Goal: Download file/media

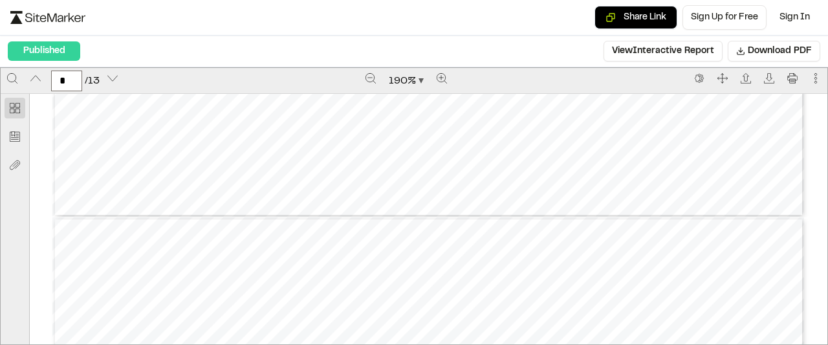
scroll to position [2738, 0]
type input "**"
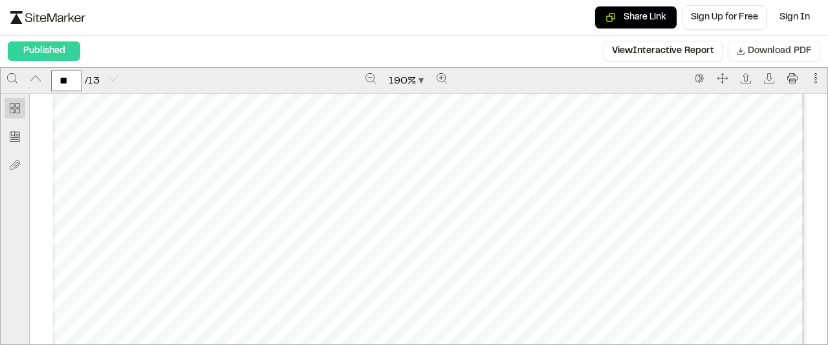
click at [760, 58] on span "Download PDF" at bounding box center [780, 51] width 64 height 14
type input "*"
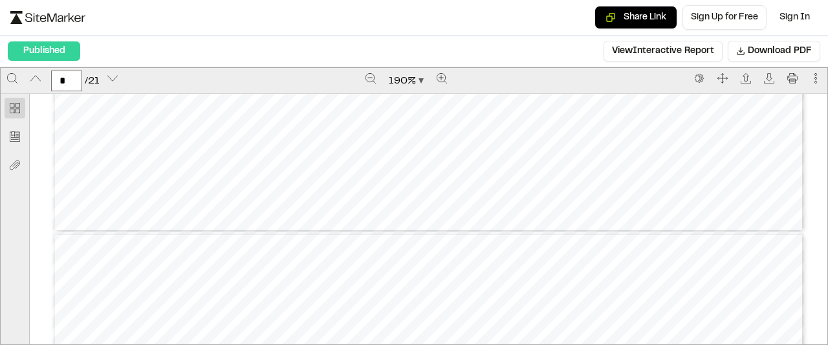
type input "*"
click at [767, 55] on span "Download PDF" at bounding box center [780, 51] width 64 height 14
type input "*"
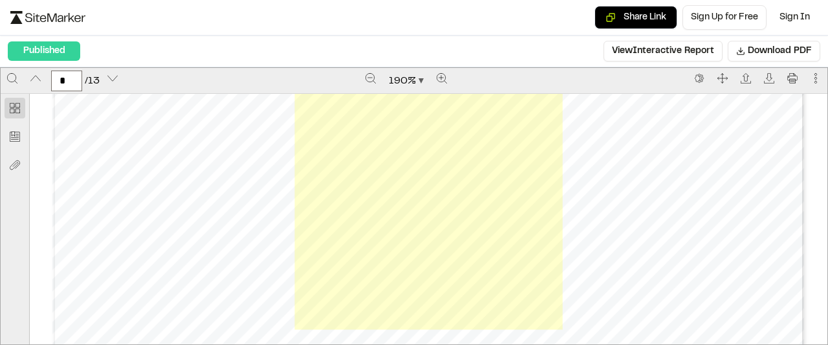
scroll to position [4464, 0]
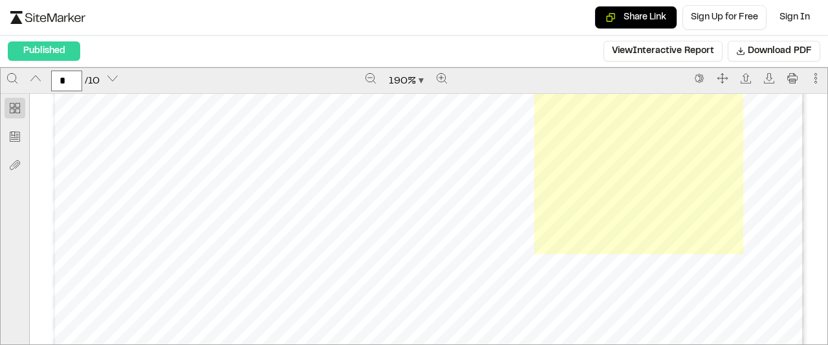
scroll to position [8333, 0]
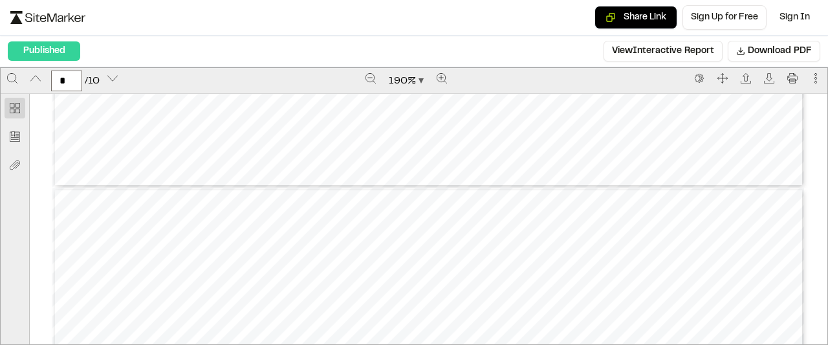
type input "**"
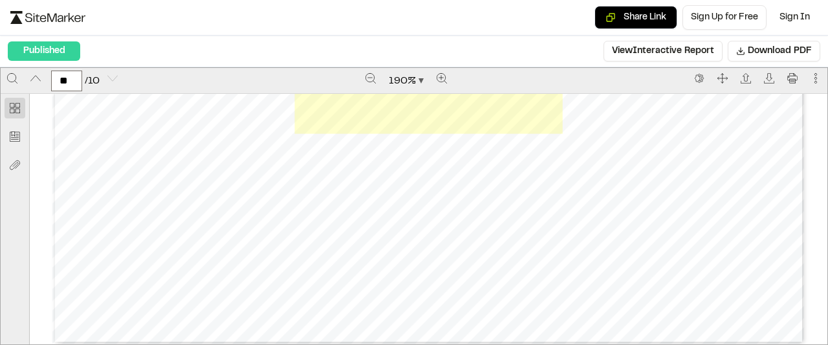
scroll to position [9494, 0]
